Goal: Find specific page/section: Find specific page/section

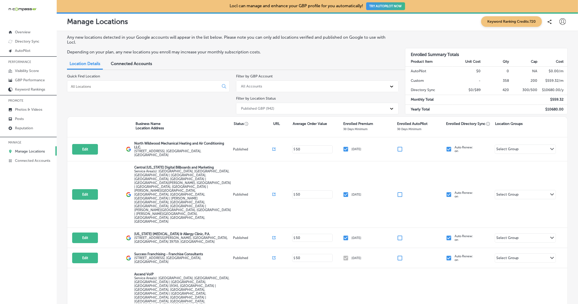
click at [135, 88] on input at bounding box center [143, 86] width 147 height 5
click at [16, 121] on link "Posts" at bounding box center [28, 118] width 57 height 9
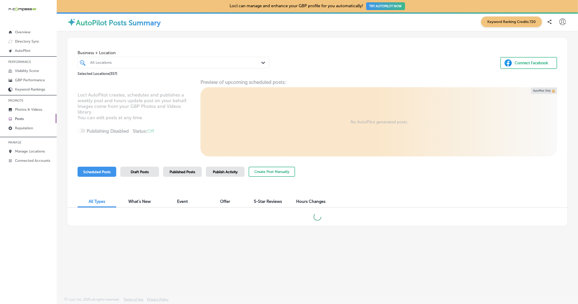
click at [208, 65] on div at bounding box center [165, 62] width 151 height 7
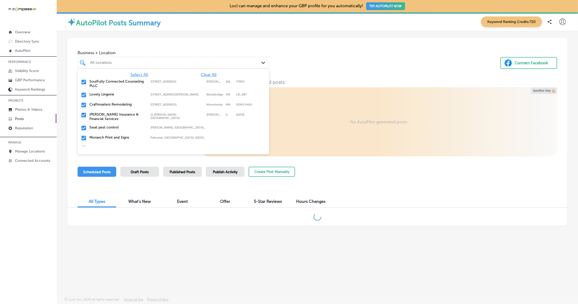
click at [210, 74] on span "Clear All" at bounding box center [209, 74] width 16 height 5
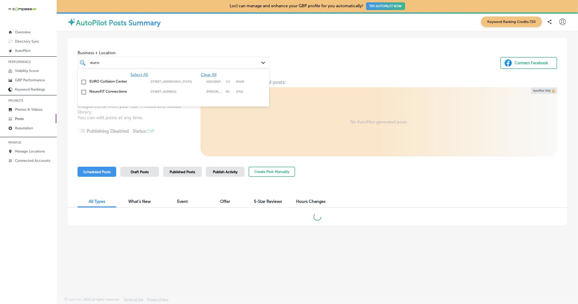
click at [102, 80] on label "EURO Collision Center" at bounding box center [117, 81] width 56 height 4
type input "euro"
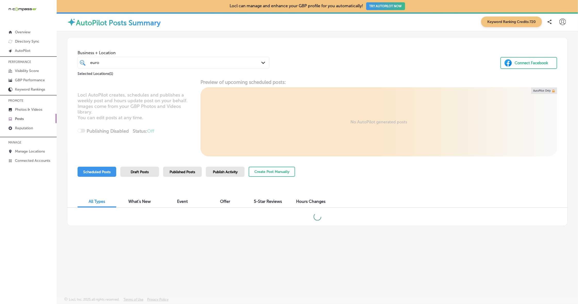
click at [376, 68] on div "Business + Location euro euro Path Created with Sketch. Selected Locations ( 1 …" at bounding box center [317, 56] width 500 height 39
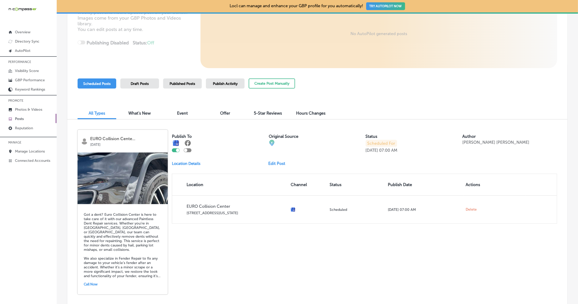
scroll to position [88, 0]
click at [182, 83] on span "Published Posts" at bounding box center [183, 84] width 26 height 4
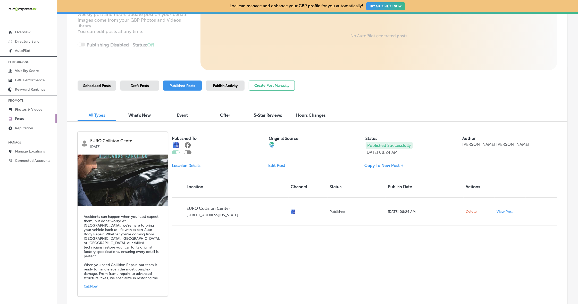
scroll to position [98, 0]
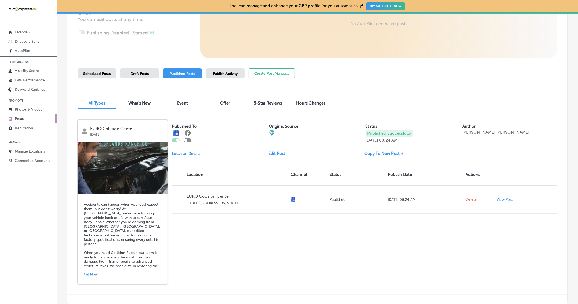
click at [137, 193] on img at bounding box center [123, 168] width 90 height 52
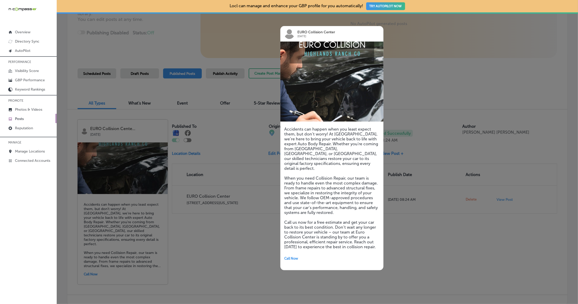
click at [444, 260] on div at bounding box center [289, 152] width 578 height 304
